Goal: Task Accomplishment & Management: Use online tool/utility

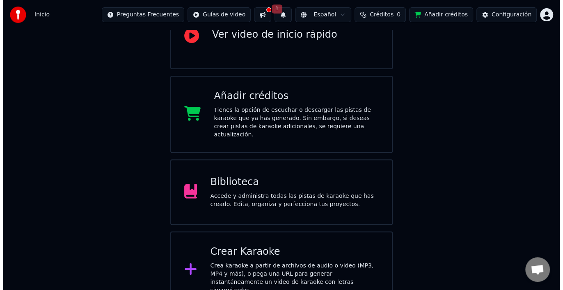
scroll to position [102, 0]
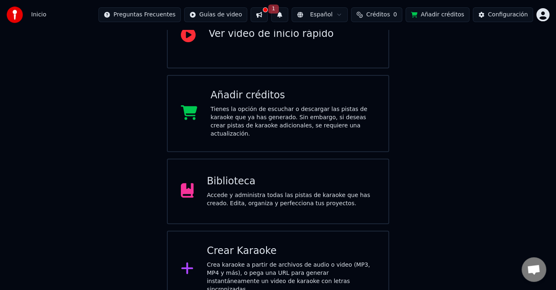
click at [269, 245] on div "Crear Karaoke" at bounding box center [291, 251] width 169 height 13
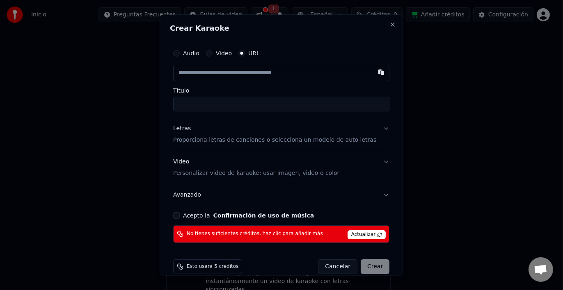
type input "**********"
click at [223, 105] on input "**********" at bounding box center [281, 104] width 216 height 15
click at [183, 220] on div "**********" at bounding box center [281, 144] width 223 height 205
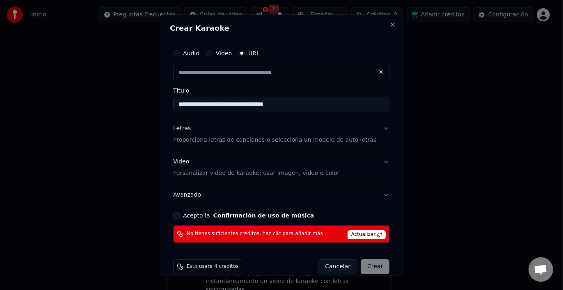
click at [180, 214] on button "Acepto la Confirmación de uso de música" at bounding box center [176, 215] width 7 height 7
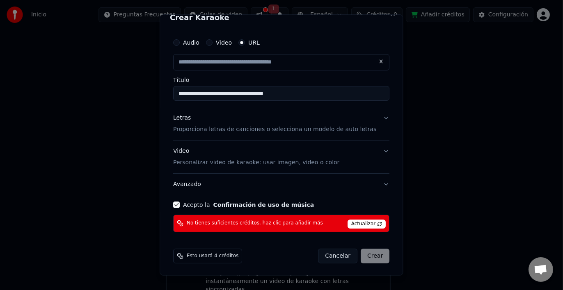
scroll to position [0, 0]
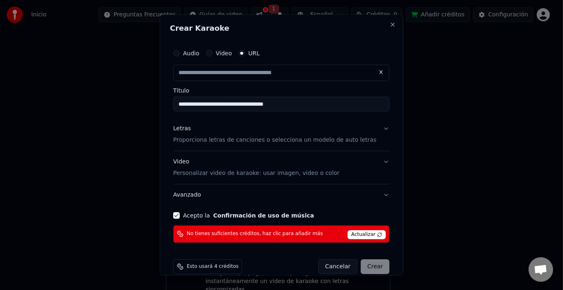
click at [187, 216] on div "Acepto la Confirmación de uso de música" at bounding box center [281, 215] width 216 height 7
click at [180, 217] on button "Acepto la Confirmación de uso de música" at bounding box center [176, 215] width 7 height 7
click at [390, 23] on button "Close" at bounding box center [393, 24] width 7 height 7
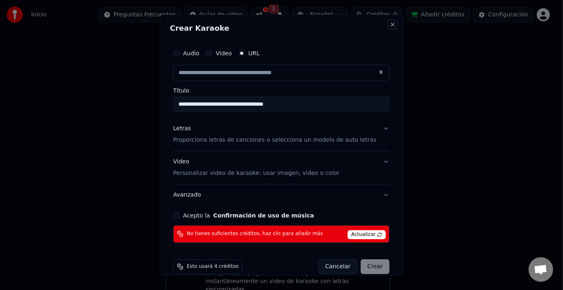
type input "**********"
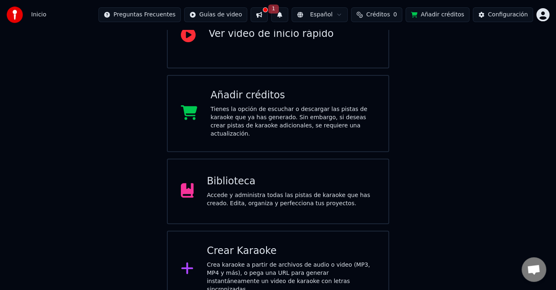
click at [283, 245] on div "Crear Karaoke" at bounding box center [291, 251] width 169 height 13
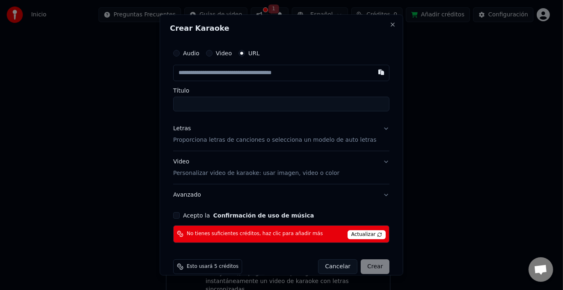
click at [351, 230] on span "Actualizar" at bounding box center [366, 234] width 39 height 9
click at [347, 236] on span "Actualizar" at bounding box center [366, 234] width 39 height 9
click at [221, 52] on div "Video" at bounding box center [219, 53] width 26 height 7
click at [212, 54] on button "Video" at bounding box center [209, 53] width 7 height 7
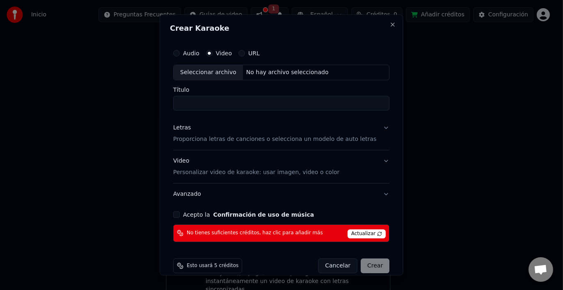
click at [215, 71] on div "Seleccionar archivo" at bounding box center [207, 72] width 69 height 15
type input "**********"
click at [308, 103] on input "**********" at bounding box center [281, 103] width 216 height 15
click at [351, 139] on p "Proporciona letras de canciones o selecciona un modelo de auto letras" at bounding box center [274, 139] width 203 height 8
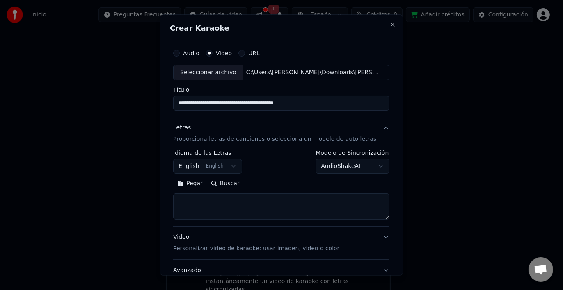
click at [351, 139] on p "Proporciona letras de canciones o selecciona un modelo de auto letras" at bounding box center [274, 139] width 203 height 8
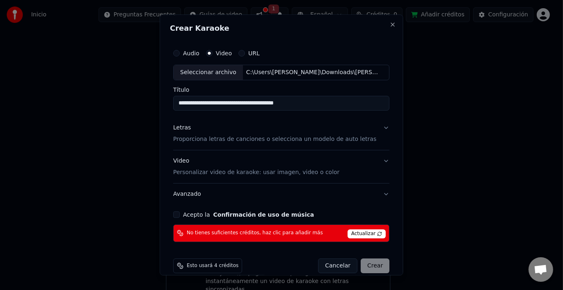
click at [311, 171] on p "Personalizar video de karaoke: usar imagen, video o color" at bounding box center [256, 173] width 166 height 8
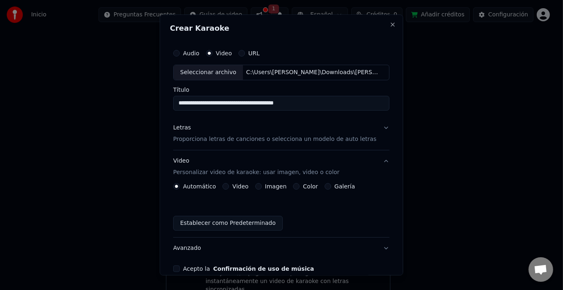
click at [261, 187] on button "Imagen" at bounding box center [258, 186] width 7 height 7
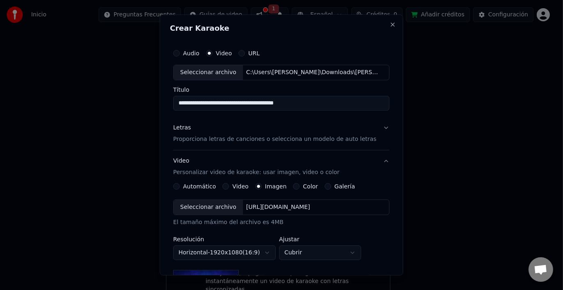
click at [229, 206] on div "Seleccionar archivo" at bounding box center [207, 207] width 69 height 15
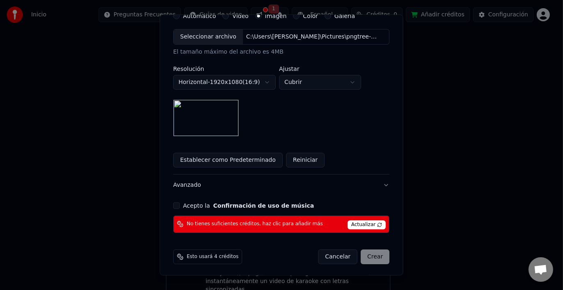
scroll to position [171, 0]
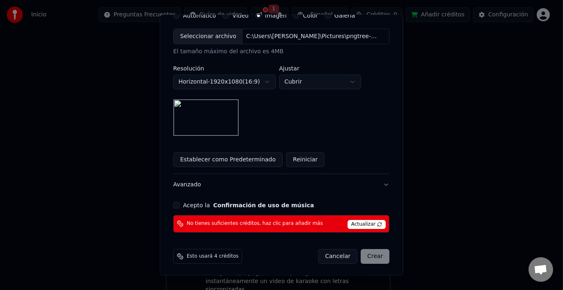
click at [179, 203] on button "Acepto la Confirmación de uso de música" at bounding box center [176, 205] width 7 height 7
click at [367, 254] on div "Cancelar Crear" at bounding box center [353, 256] width 71 height 15
click at [185, 207] on div "Acepto la Confirmación de uso de música" at bounding box center [281, 205] width 216 height 7
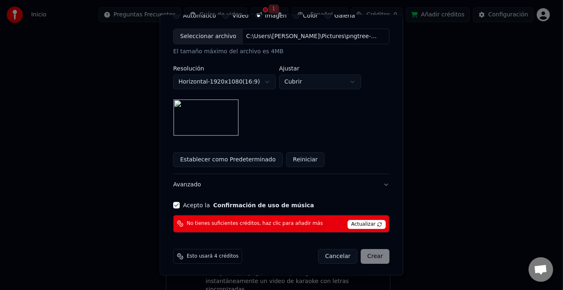
click at [180, 205] on button "Acepto la Confirmación de uso de música" at bounding box center [176, 205] width 7 height 7
click at [212, 254] on span "Esto usará 4 créditos" at bounding box center [213, 256] width 52 height 7
click at [359, 255] on div "Cancelar Crear" at bounding box center [353, 256] width 71 height 15
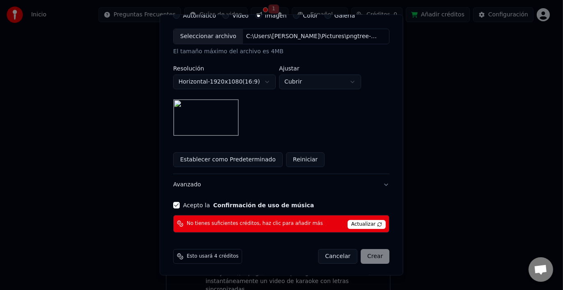
click at [360, 254] on div "Cancelar Crear" at bounding box center [353, 256] width 71 height 15
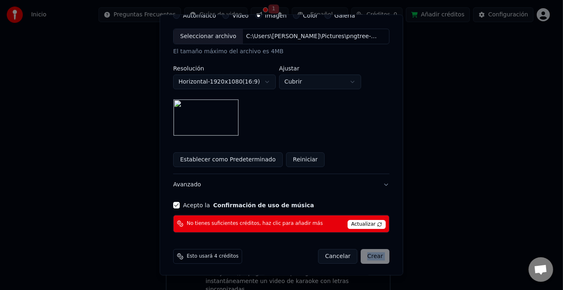
click at [360, 254] on div "Cancelar Crear" at bounding box center [353, 256] width 71 height 15
